Goal: Transaction & Acquisition: Purchase product/service

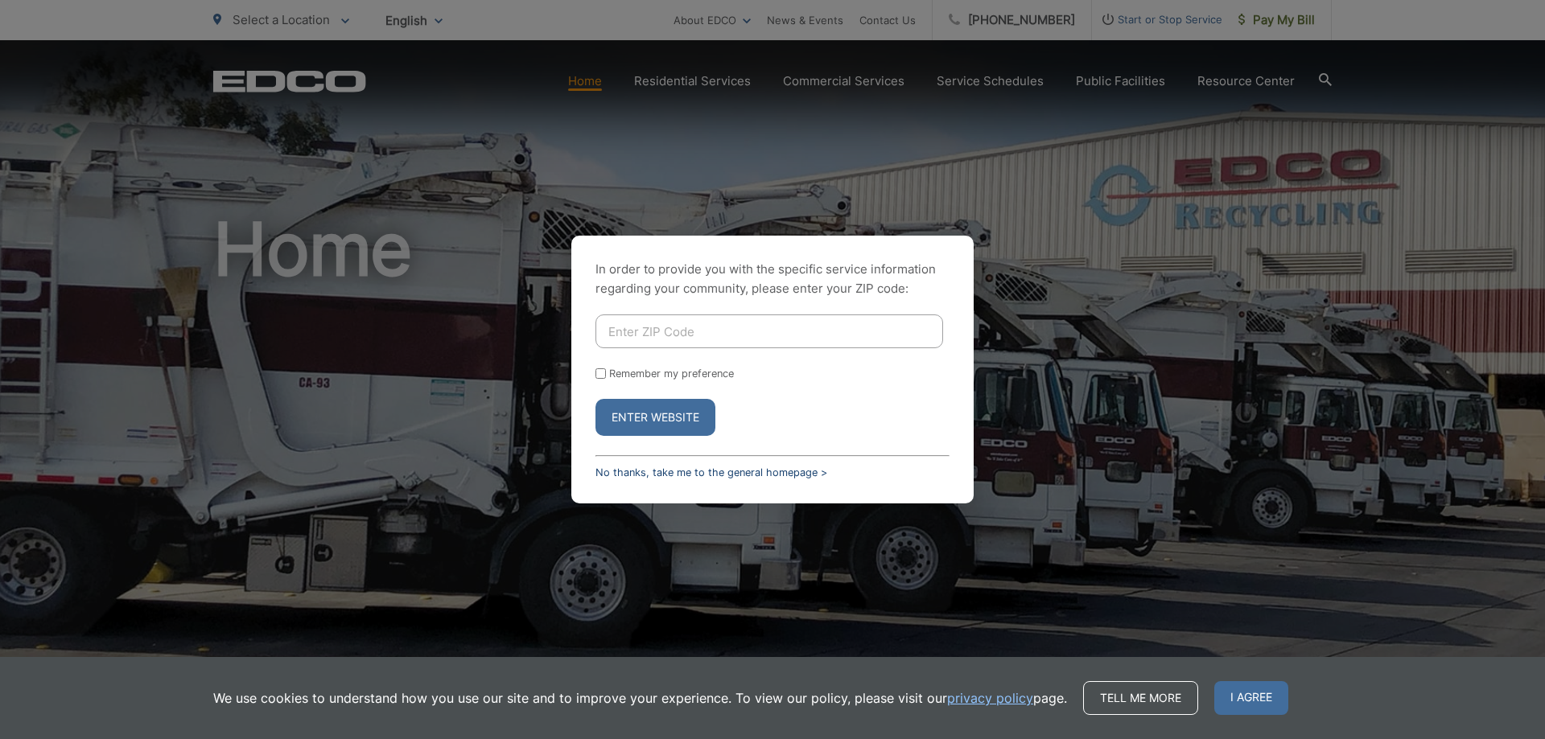
click at [641, 471] on link "No thanks, take me to the general homepage >" at bounding box center [711, 473] width 232 height 12
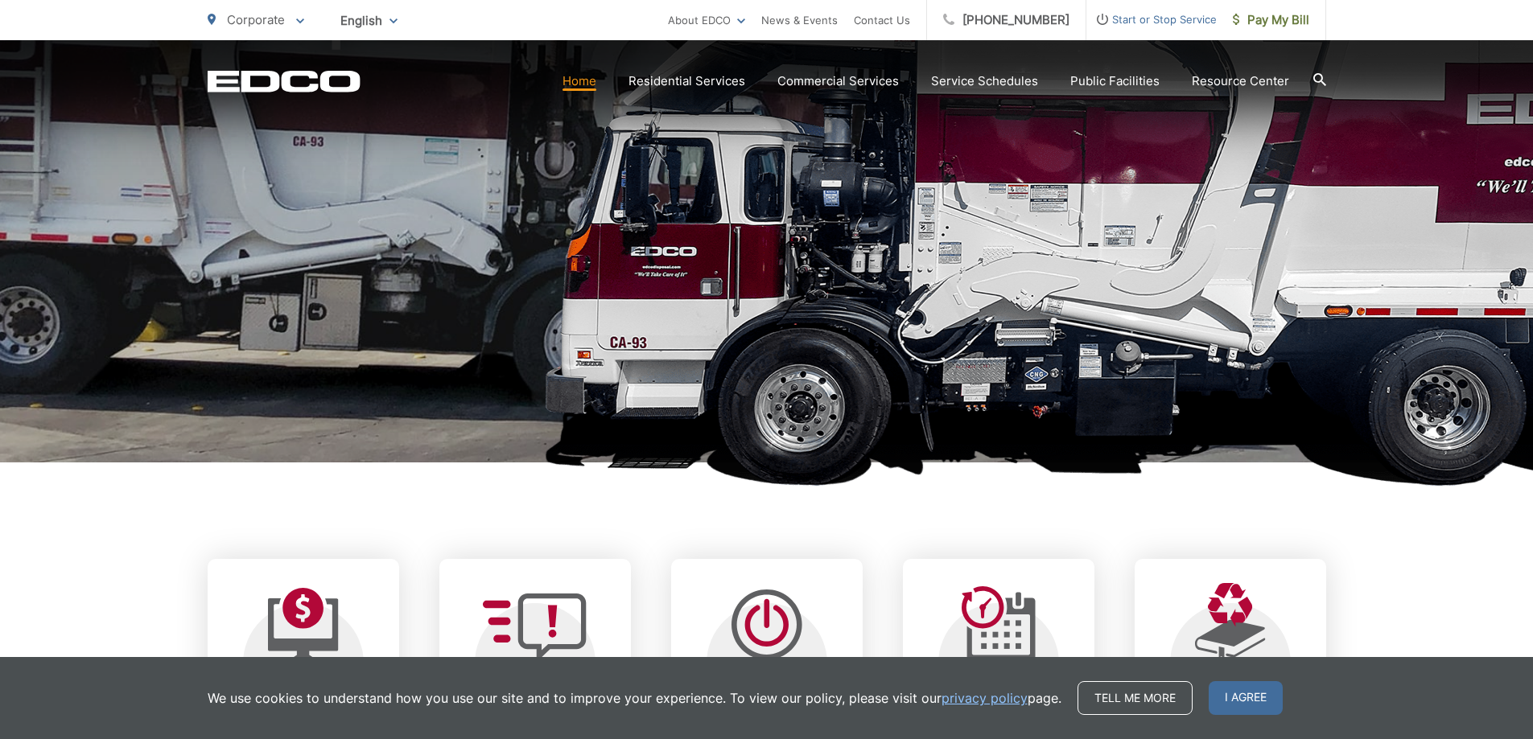
scroll to position [322, 0]
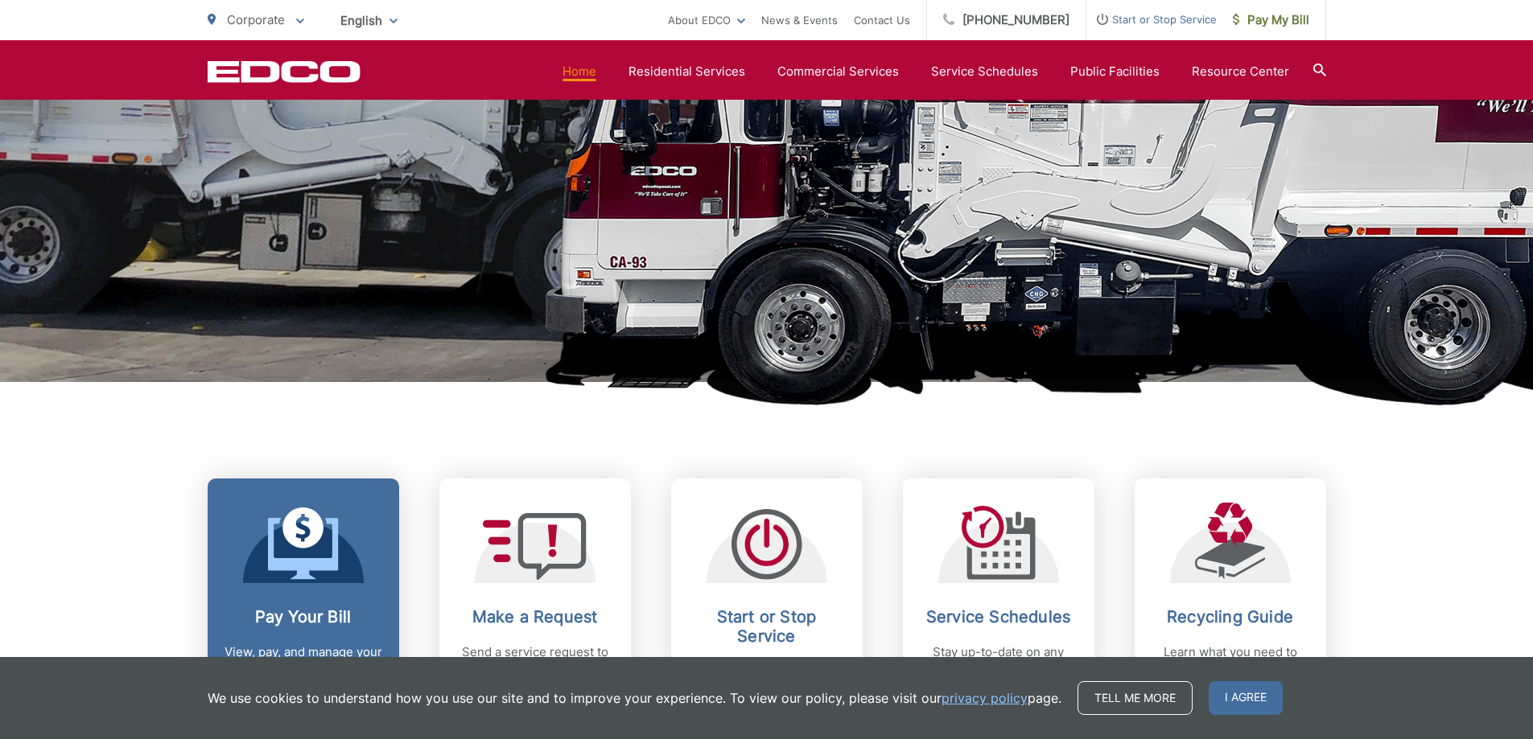
click at [288, 543] on icon at bounding box center [303, 544] width 71 height 72
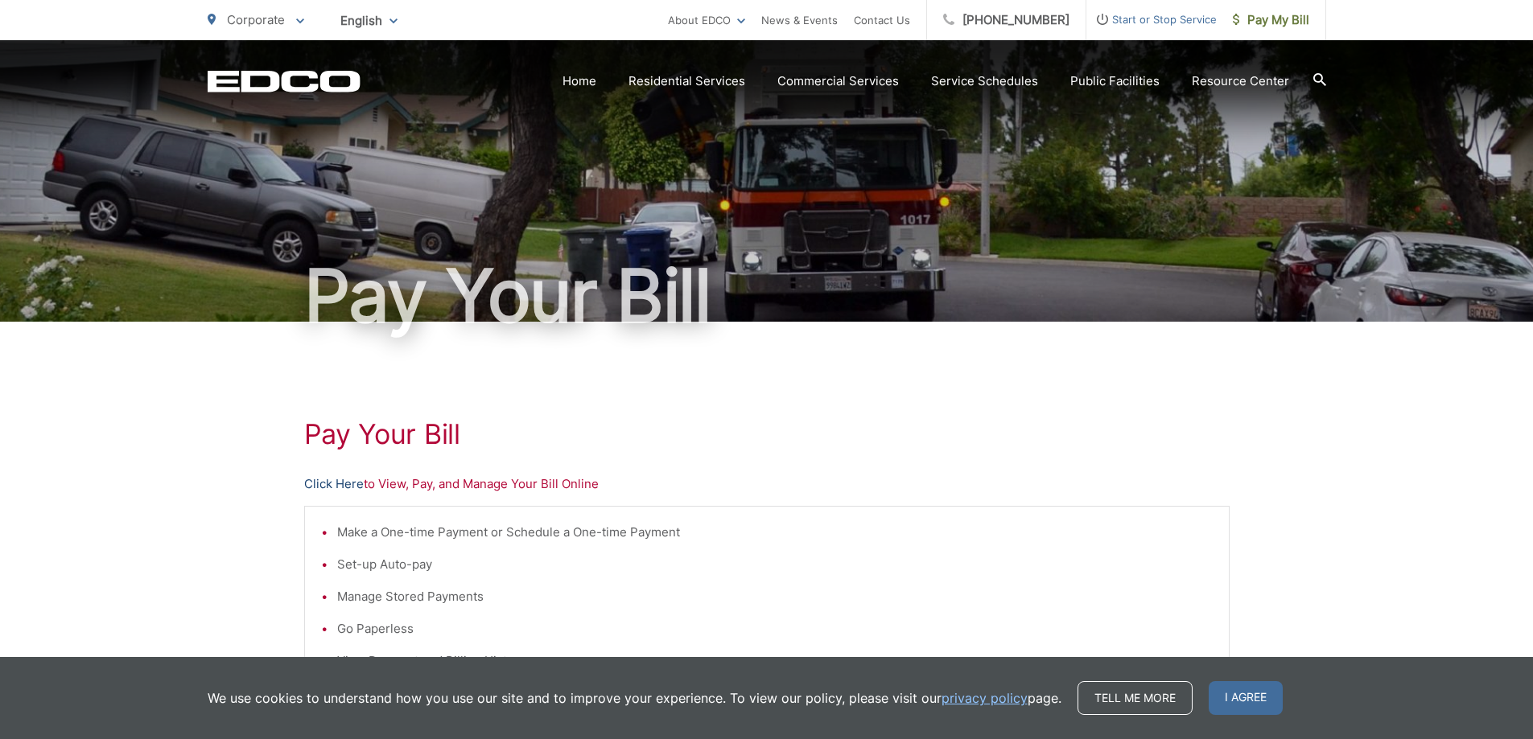
click at [340, 485] on link "Click Here" at bounding box center [334, 484] width 60 height 19
